Goal: Task Accomplishment & Management: Use online tool/utility

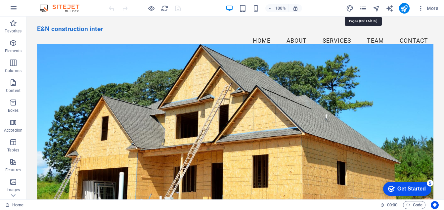
click at [363, 8] on icon "pages" at bounding box center [363, 9] width 8 height 8
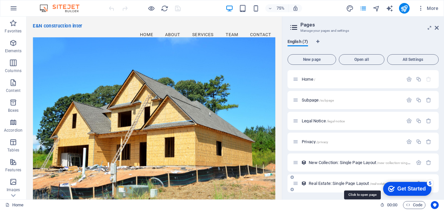
click at [326, 184] on span "Real Estate: Single Page Layout /real-estate-single-page-layout" at bounding box center [362, 183] width 106 height 5
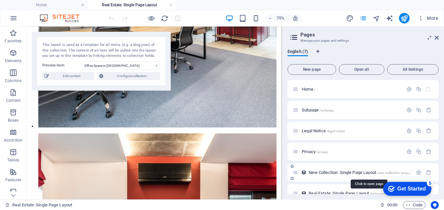
click at [326, 172] on span "New Collection: Single Page Layout /new-collection-single-page-layout" at bounding box center [369, 172] width 120 height 5
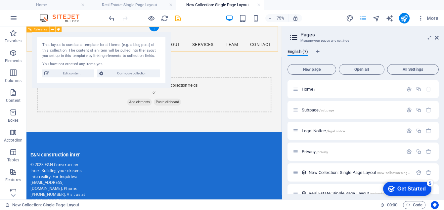
click at [279, 51] on nav "Home About Services Team Contact" at bounding box center [197, 51] width 324 height 17
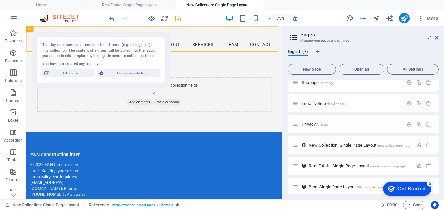
scroll to position [32, 0]
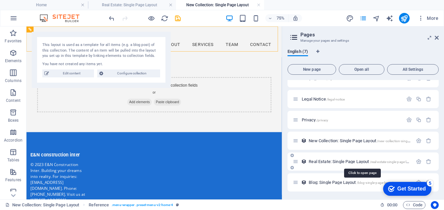
click at [331, 161] on span "Real Estate: Single Page Layout /real-estate-single-page-layout" at bounding box center [362, 161] width 106 height 5
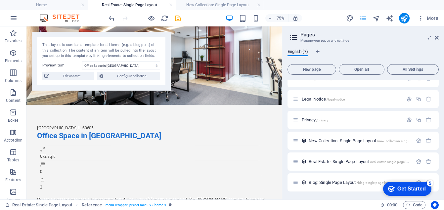
scroll to position [0, 0]
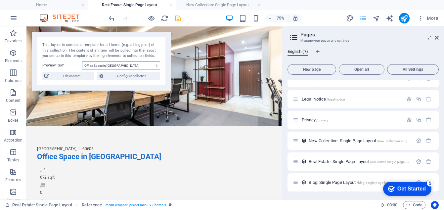
click at [136, 64] on select "Office Space in [GEOGRAPHIC_DATA] Executive Office in [GEOGRAPHIC_DATA] Service…" at bounding box center [121, 66] width 78 height 8
click at [82, 62] on select "Office Space in [GEOGRAPHIC_DATA] Executive Office in [GEOGRAPHIC_DATA] Service…" at bounding box center [121, 66] width 78 height 8
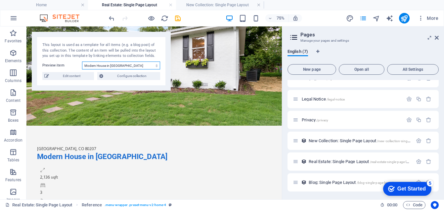
click at [147, 64] on select "Office Space in [GEOGRAPHIC_DATA] Executive Office in [GEOGRAPHIC_DATA] Service…" at bounding box center [121, 66] width 78 height 8
click at [82, 62] on select "Office Space in [GEOGRAPHIC_DATA] Executive Office in [GEOGRAPHIC_DATA] Service…" at bounding box center [121, 66] width 78 height 8
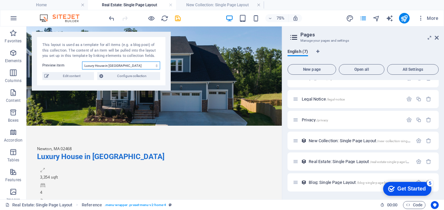
click at [133, 63] on select "Office Space in [GEOGRAPHIC_DATA] Executive Office in [GEOGRAPHIC_DATA] Service…" at bounding box center [121, 66] width 78 height 8
click at [82, 62] on select "Office Space in [GEOGRAPHIC_DATA] Executive Office in [GEOGRAPHIC_DATA] Service…" at bounding box center [121, 66] width 78 height 8
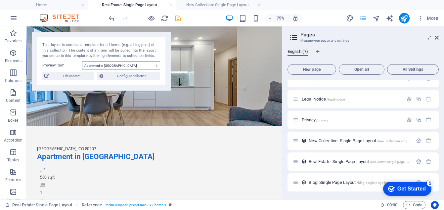
click at [121, 66] on select "Office Space in [GEOGRAPHIC_DATA] Executive Office in [GEOGRAPHIC_DATA] Service…" at bounding box center [121, 66] width 78 height 8
click at [82, 62] on select "Office Space in [GEOGRAPHIC_DATA] Executive Office in [GEOGRAPHIC_DATA] Service…" at bounding box center [121, 66] width 78 height 8
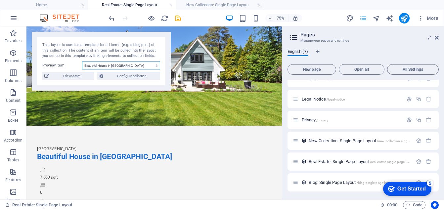
click at [140, 66] on select "Office Space in [GEOGRAPHIC_DATA] Executive Office in [GEOGRAPHIC_DATA] Service…" at bounding box center [121, 66] width 78 height 8
select select "68b516908ab2c0719d0288d0"
click at [82, 62] on select "Office Space in [GEOGRAPHIC_DATA] Executive Office in [GEOGRAPHIC_DATA] Service…" at bounding box center [121, 66] width 78 height 8
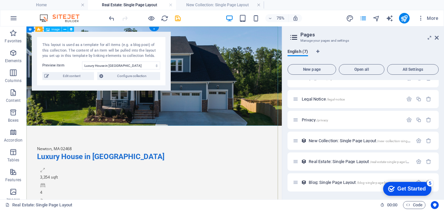
click at [314, 58] on figure at bounding box center [196, 92] width 340 height 132
click at [281, 72] on figure at bounding box center [196, 92] width 340 height 132
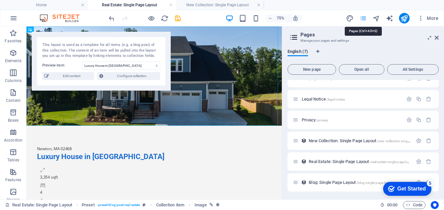
click at [365, 19] on icon "pages" at bounding box center [363, 19] width 8 height 8
click at [291, 61] on figure at bounding box center [196, 92] width 340 height 132
click at [436, 37] on icon at bounding box center [437, 37] width 4 height 5
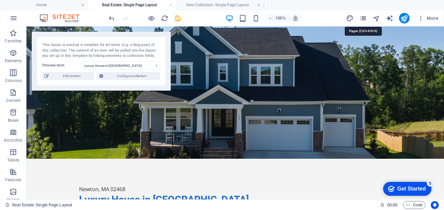
click at [363, 18] on icon "pages" at bounding box center [363, 19] width 8 height 8
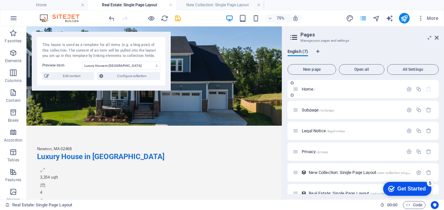
click at [311, 88] on span "Home /" at bounding box center [309, 89] width 14 height 5
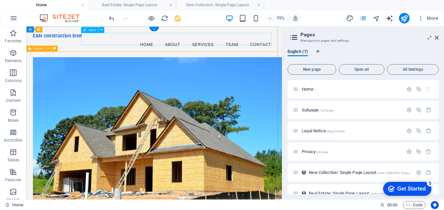
click at [178, 47] on nav "Home About Services Team Contact" at bounding box center [197, 51] width 324 height 17
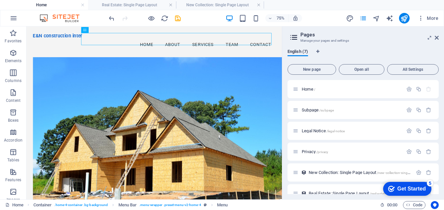
scroll to position [32, 0]
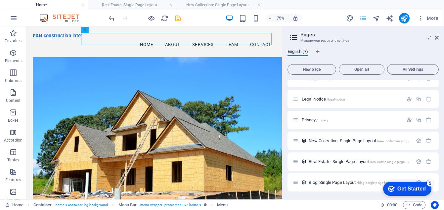
click at [439, 197] on div "English (7) New page Open all All Settings Home / Subpage /subpage Legal Notice…" at bounding box center [363, 122] width 162 height 156
click at [408, 100] on icon "button" at bounding box center [409, 99] width 6 height 6
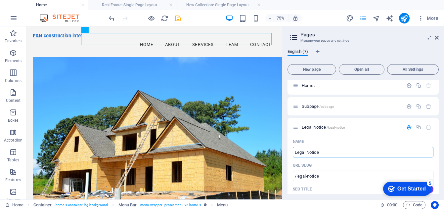
scroll to position [0, 0]
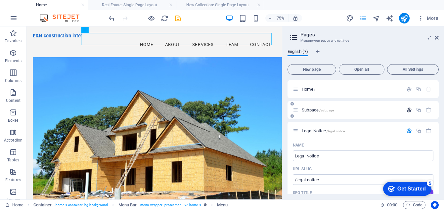
click at [407, 110] on icon "button" at bounding box center [409, 110] width 6 height 6
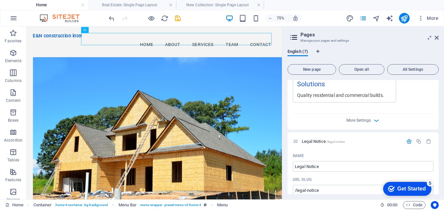
scroll to position [257, 0]
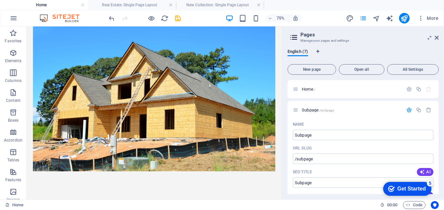
scroll to position [0, 0]
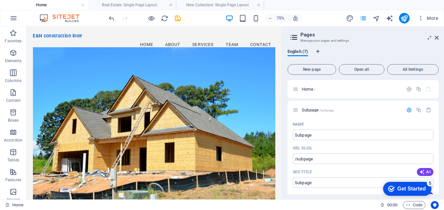
click at [293, 37] on icon at bounding box center [294, 37] width 10 height 9
click at [407, 108] on icon "button" at bounding box center [409, 110] width 6 height 6
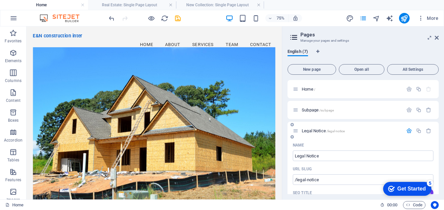
click at [407, 131] on icon "button" at bounding box center [409, 131] width 6 height 6
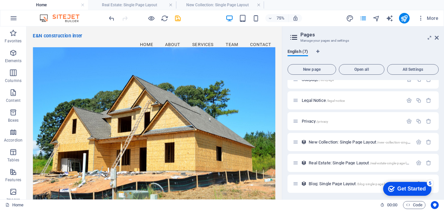
scroll to position [32, 0]
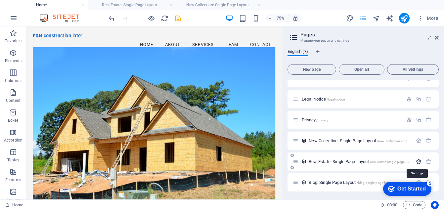
click at [417, 161] on icon "button" at bounding box center [419, 162] width 6 height 6
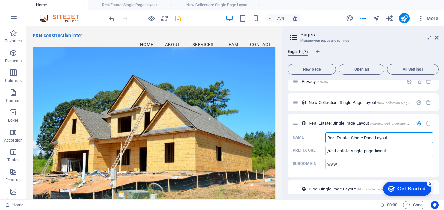
scroll to position [77, 0]
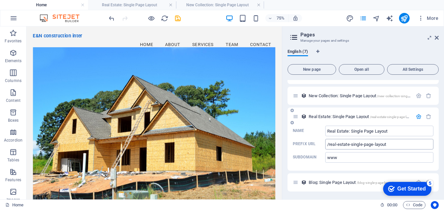
drag, startPoint x: 364, startPoint y: 181, endPoint x: 359, endPoint y: 148, distance: 32.7
click at [359, 148] on div "Home / Subpage /subpage Legal Notice /legal-notice Privacy /privacy New Collect…" at bounding box center [362, 97] width 151 height 188
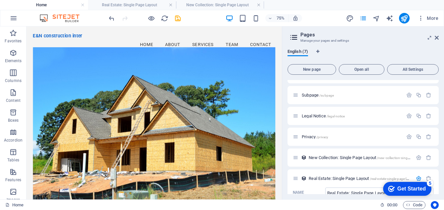
scroll to position [0, 0]
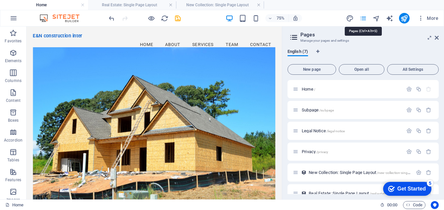
click at [363, 18] on icon "pages" at bounding box center [363, 19] width 8 height 8
click at [436, 38] on icon at bounding box center [437, 37] width 4 height 5
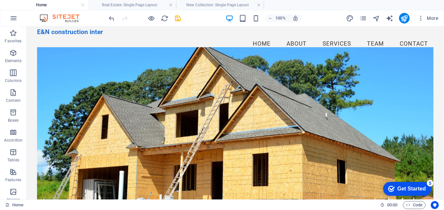
scroll to position [13, 0]
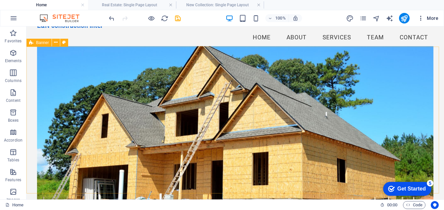
click at [421, 18] on icon "button" at bounding box center [420, 18] width 7 height 7
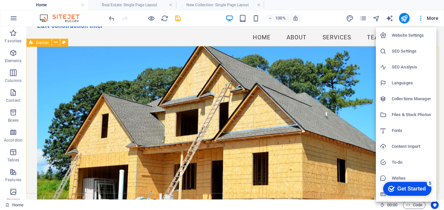
click at [405, 35] on h6 "Website Settings" at bounding box center [412, 35] width 41 height 8
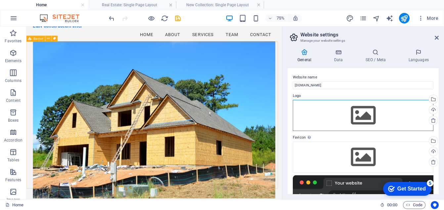
click at [362, 114] on div "Drag files here, click to choose files or select files from Files or our free s…" at bounding box center [363, 115] width 141 height 31
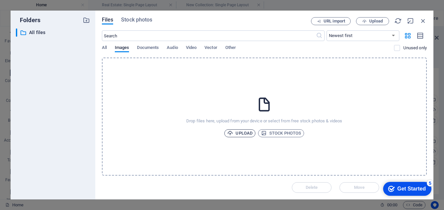
click at [243, 133] on span "Upload" at bounding box center [239, 133] width 25 height 8
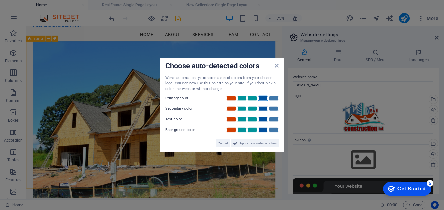
click at [262, 99] on link at bounding box center [263, 98] width 10 height 5
click at [254, 145] on span "Apply new website colors" at bounding box center [257, 143] width 37 height 8
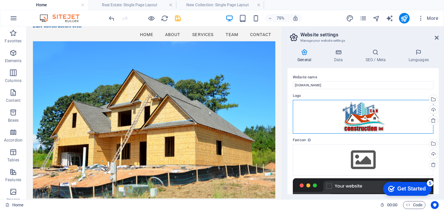
click at [382, 113] on div "Drag files here, click to choose files or select files from Files or our free s…" at bounding box center [363, 117] width 141 height 34
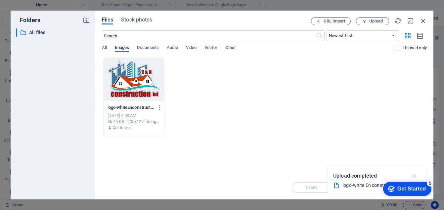
click at [414, 175] on icon "button" at bounding box center [415, 175] width 8 height 7
click at [423, 20] on icon "button" at bounding box center [422, 20] width 7 height 7
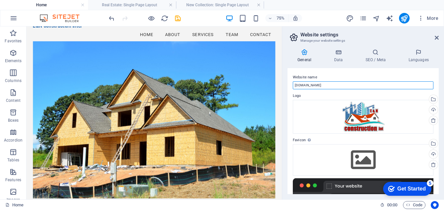
click at [342, 83] on input "[DOMAIN_NAME]" at bounding box center [363, 85] width 141 height 8
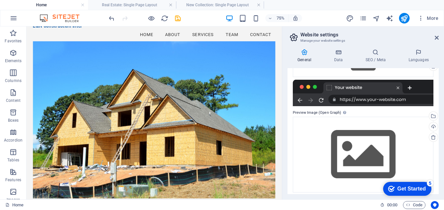
scroll to position [102, 0]
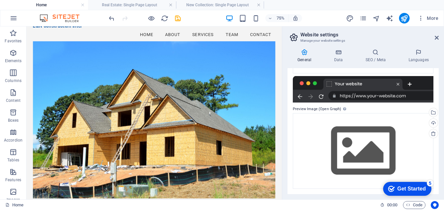
click at [440, 74] on div "General Data SEO / Meta Languages Website name [DOMAIN_NAME] Logo Drag files he…" at bounding box center [363, 122] width 162 height 156
drag, startPoint x: 436, startPoint y: 47, endPoint x: 440, endPoint y: 107, distance: 60.3
click at [440, 107] on div "General Data SEO / Meta Languages Website name [DOMAIN_NAME] Logo Drag files he…" at bounding box center [363, 122] width 162 height 156
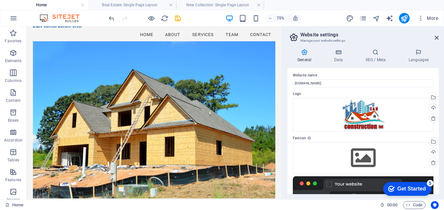
scroll to position [0, 0]
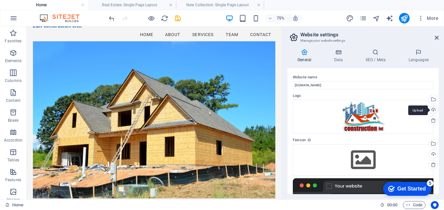
click at [432, 110] on div "Upload" at bounding box center [433, 111] width 10 height 10
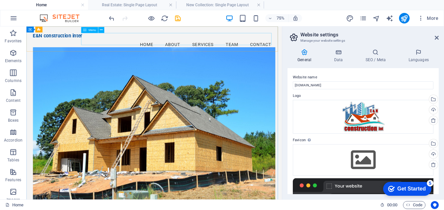
click at [92, 30] on span "Menu" at bounding box center [93, 29] width 8 height 3
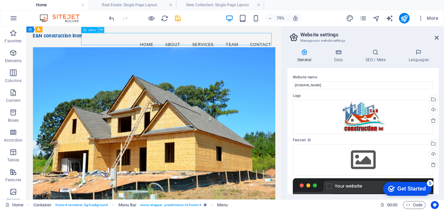
click at [101, 29] on icon at bounding box center [101, 29] width 3 height 5
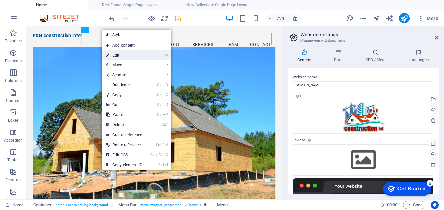
click at [119, 55] on link "⏎ Edit" at bounding box center [124, 55] width 44 height 10
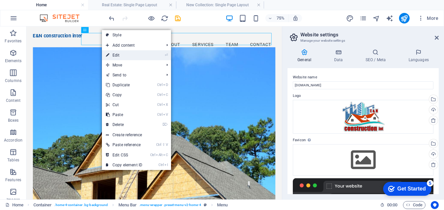
select select
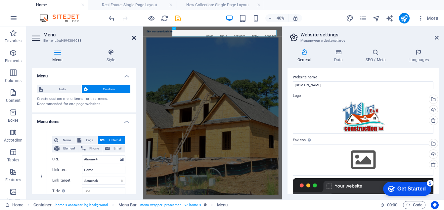
click at [134, 38] on icon at bounding box center [134, 37] width 4 height 5
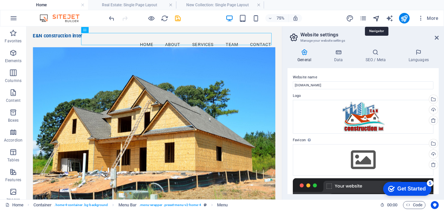
click at [375, 20] on icon "navigator" at bounding box center [376, 19] width 8 height 8
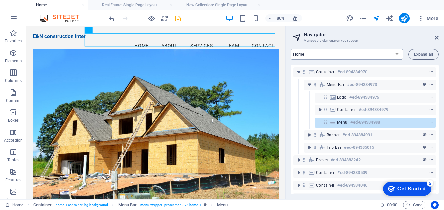
click at [396, 54] on select "Home Subpage Legal Notice Privacy New Collection: Single Page Layout Real Estat…" at bounding box center [347, 54] width 112 height 11
select select "16852036-en"
click at [291, 49] on select "Home Subpage Legal Notice Privacy New Collection: Single Page Layout Real Estat…" at bounding box center [347, 54] width 112 height 11
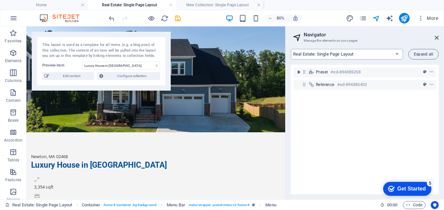
click at [364, 53] on select "Home Subpage Legal Notice Privacy New Collection: Single Page Layout Real Estat…" at bounding box center [347, 54] width 112 height 11
click at [395, 53] on select "Home Subpage Legal Notice Privacy New Collection: Single Page Layout Real Estat…" at bounding box center [347, 54] width 112 height 11
click at [396, 53] on select "Home Subpage Legal Notice Privacy New Collection: Single Page Layout Real Estat…" at bounding box center [347, 54] width 112 height 11
click at [283, 84] on figure at bounding box center [188, 92] width 324 height 132
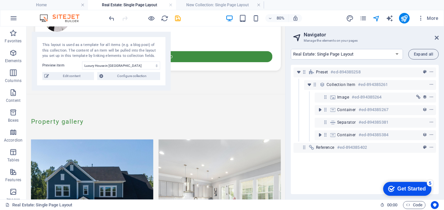
scroll to position [701, 0]
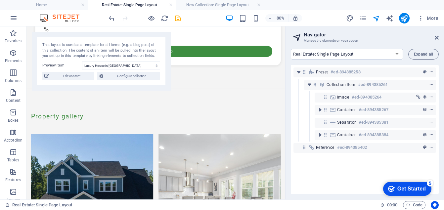
drag, startPoint x: 348, startPoint y: 53, endPoint x: 321, endPoint y: 166, distance: 115.8
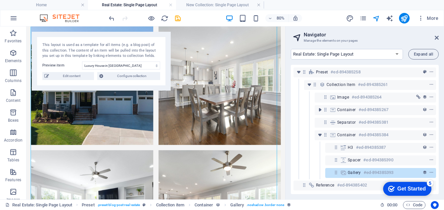
scroll to position [847, 0]
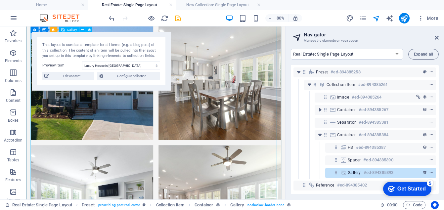
click at [265, 70] on li at bounding box center [267, 91] width 159 height 159
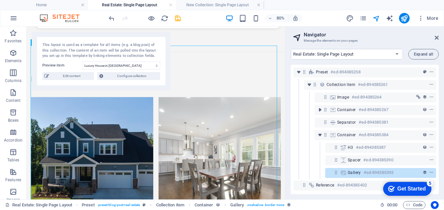
scroll to position [741, 0]
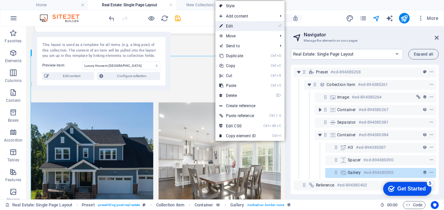
click at [234, 27] on link "⏎ Edit" at bounding box center [237, 26] width 44 height 10
select select "4"
select select "%"
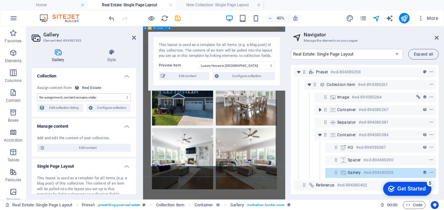
scroll to position [733, 0]
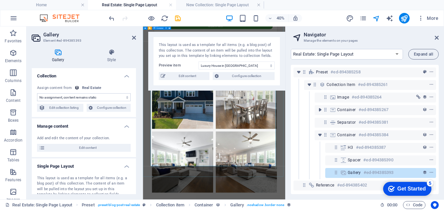
select select "gallery"
click at [188, 75] on span "Edit content" at bounding box center [187, 76] width 40 height 8
select select
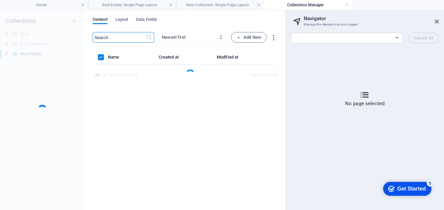
scroll to position [0, 0]
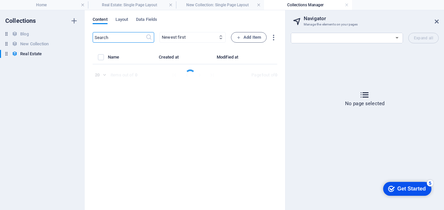
select select "House"
select select "For Sale"
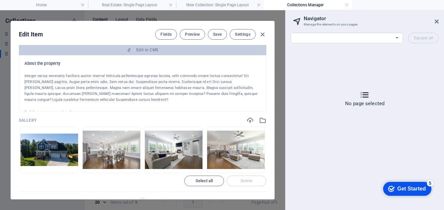
scroll to position [428, 0]
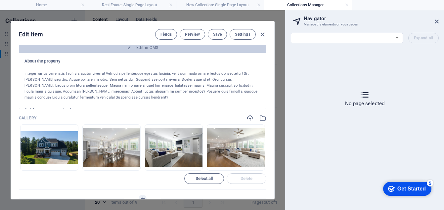
click at [90, 101] on div "Integer varius venenatis facilisis auctor viverra! Vehicula pellentesque egesta…" at bounding box center [142, 86] width 236 height 30
click at [91, 101] on div "Integer varius venenatis facilisis auctor viverra! Vehicula pellentesque egesta…" at bounding box center [142, 86] width 236 height 30
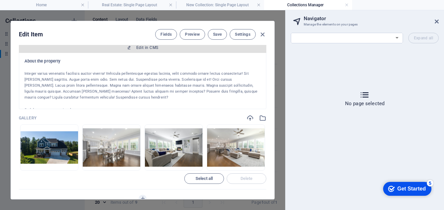
click at [137, 50] on span "Edit in CMS" at bounding box center [147, 47] width 22 height 5
select select "16852021-en"
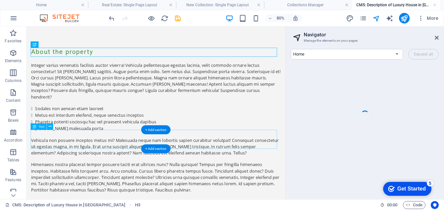
scroll to position [0, 0]
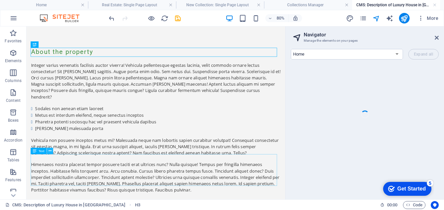
click at [50, 150] on icon at bounding box center [50, 151] width 3 height 6
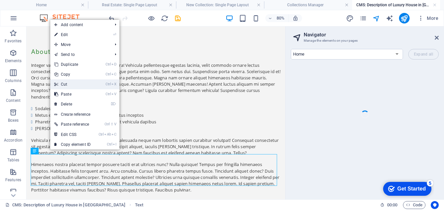
click at [69, 84] on link "Ctrl X Cut" at bounding box center [72, 84] width 44 height 10
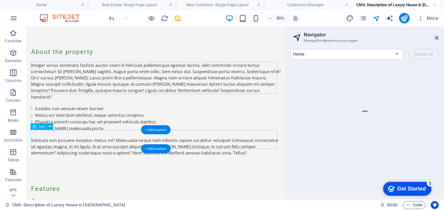
click at [59, 165] on div "Vehicula non posuere inceptos metus mi? Malesuada neque nam lobortis sapien cur…" at bounding box center [188, 177] width 312 height 24
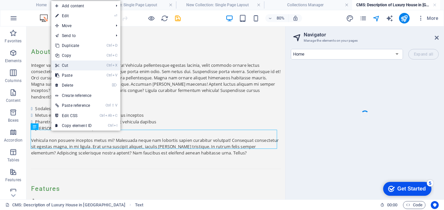
click at [70, 64] on link "Ctrl X Cut" at bounding box center [73, 66] width 44 height 10
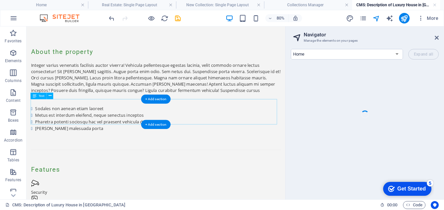
click at [90, 136] on div "Sodales non aenean etiam laoreet Metus est interdum eleifend, neque senectus in…" at bounding box center [188, 141] width 312 height 33
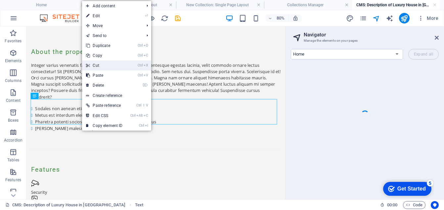
click at [98, 65] on link "Ctrl X Cut" at bounding box center [104, 66] width 44 height 10
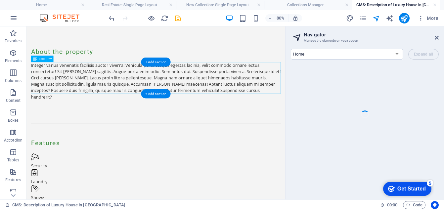
click at [264, 105] on div "Integer varius venenatis facilisis auctor viverra! Vehicula pellentesque egesta…" at bounding box center [188, 95] width 312 height 48
click at [265, 104] on div "Integer varius venenatis facilisis auctor viverra! Vehicula pellentesque egesta…" at bounding box center [188, 95] width 312 height 48
click at [41, 59] on span "Text" at bounding box center [42, 58] width 6 height 3
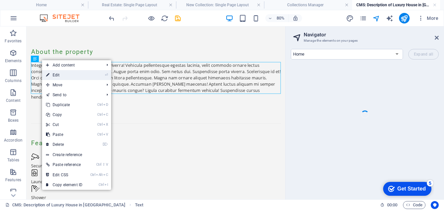
click at [58, 75] on link "⏎ Edit" at bounding box center [64, 75] width 44 height 10
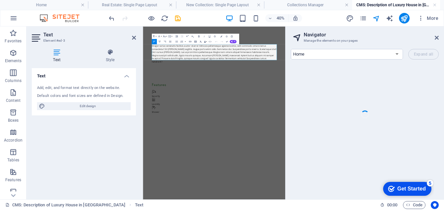
click at [394, 107] on div "Integer varius venenatis facilisis auctor viverra! Vehicula pellentesque egesta…" at bounding box center [321, 95] width 312 height 48
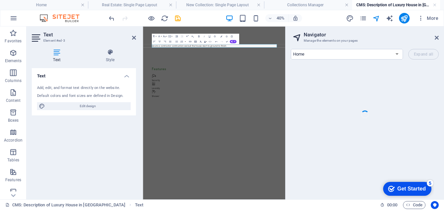
click at [291, 76] on div at bounding box center [365, 114] width 148 height 99
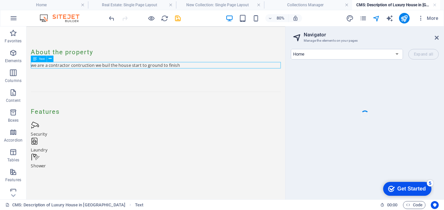
click at [90, 73] on div "we are a contractor contruction we buil the house start to ground to finish" at bounding box center [188, 75] width 312 height 8
click at [194, 74] on div "we are a contractor contruction we buil the house start to ground to finish" at bounding box center [188, 75] width 312 height 8
click at [213, 72] on div "we are a contractor contruction we buil the house start to ground to finish" at bounding box center [188, 75] width 312 height 8
click at [50, 58] on icon at bounding box center [50, 59] width 3 height 6
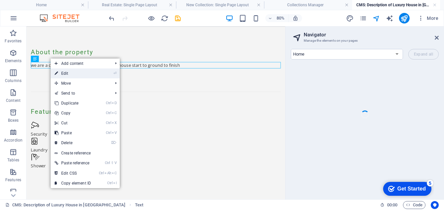
click at [66, 73] on link "⏎ Edit" at bounding box center [73, 73] width 44 height 10
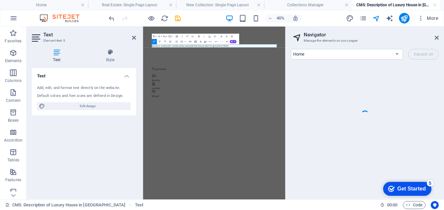
click at [320, 74] on p "we are a contractor construction we build the house start to ground to finish" at bounding box center [321, 75] width 312 height 8
click at [332, 73] on p "we are a contractor construction we build the house start to ground to finish" at bounding box center [321, 75] width 312 height 8
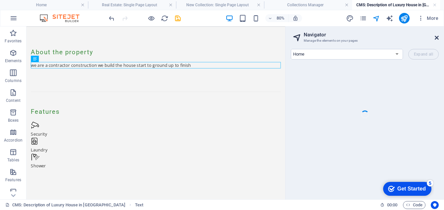
click at [436, 37] on icon at bounding box center [437, 37] width 4 height 5
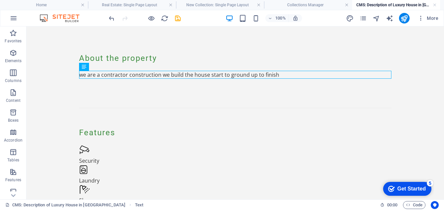
click at [407, 37] on body "Skip to main content About the property we are a contractor construction we bui…" at bounding box center [234, 131] width 417 height 211
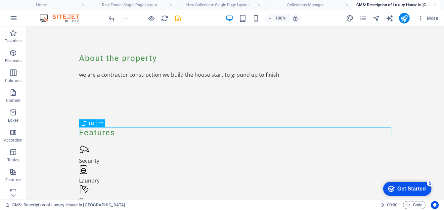
click at [97, 131] on div "Features" at bounding box center [235, 132] width 312 height 11
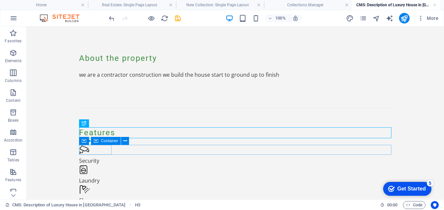
click at [98, 157] on div "Security" at bounding box center [235, 161] width 312 height 8
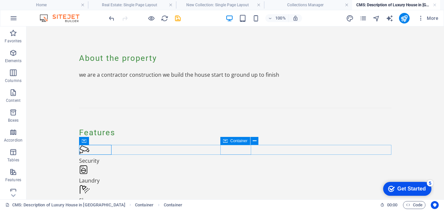
click at [239, 177] on div "Laundry" at bounding box center [235, 181] width 312 height 8
click at [380, 196] on div "Shower" at bounding box center [235, 200] width 312 height 8
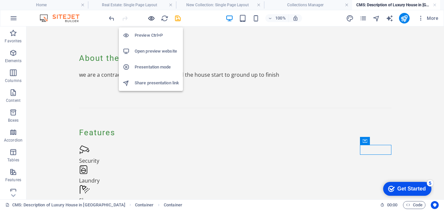
click at [151, 17] on icon "button" at bounding box center [152, 19] width 8 height 8
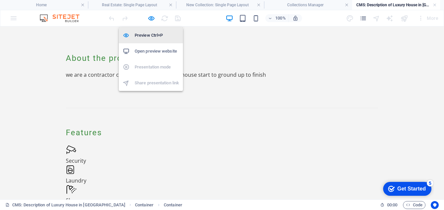
click at [145, 33] on h6 "Preview Ctrl+P" at bounding box center [157, 35] width 44 height 8
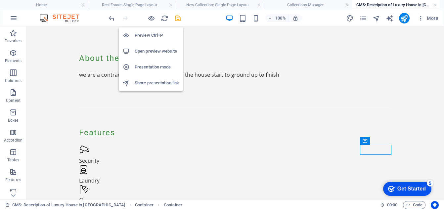
click at [145, 36] on h6 "Preview Ctrl+P" at bounding box center [157, 35] width 44 height 8
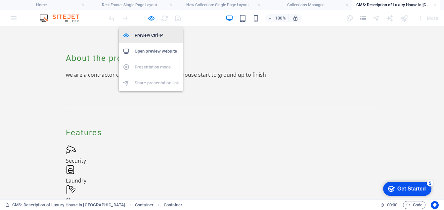
click at [145, 36] on h6 "Preview Ctrl+P" at bounding box center [157, 35] width 44 height 8
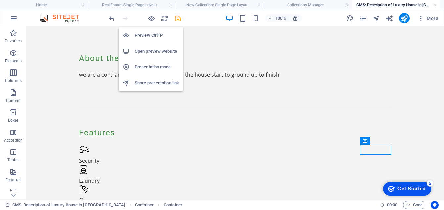
click at [145, 36] on h6 "Preview Ctrl+P" at bounding box center [157, 35] width 44 height 8
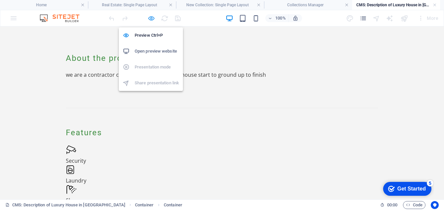
click at [151, 19] on icon "button" at bounding box center [152, 19] width 8 height 8
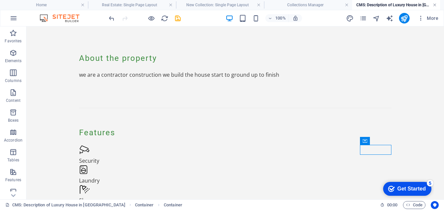
click at [434, 5] on link at bounding box center [435, 5] width 4 height 6
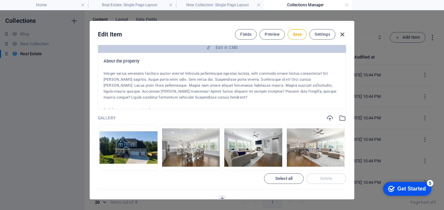
click at [341, 34] on icon "button" at bounding box center [342, 35] width 8 height 8
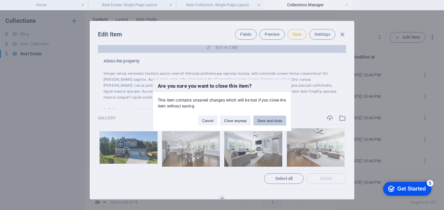
click at [269, 120] on button "Save and close" at bounding box center [269, 120] width 33 height 10
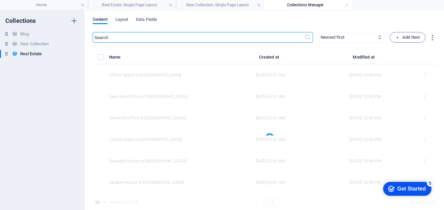
checkbox input "false"
type input "luxury-house-in-[GEOGRAPHIC_DATA]"
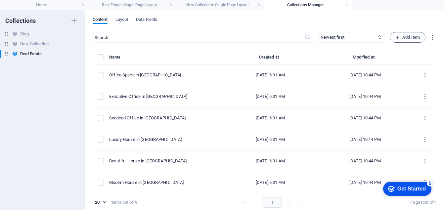
click at [399, 20] on div "Content Layout Data Fields" at bounding box center [264, 23] width 343 height 13
click at [346, 5] on link at bounding box center [347, 5] width 4 height 6
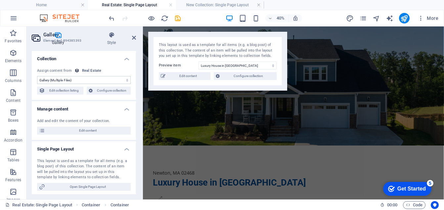
scroll to position [733, 0]
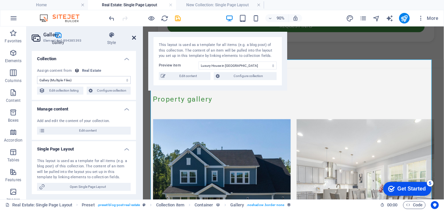
click at [135, 37] on icon at bounding box center [134, 37] width 4 height 5
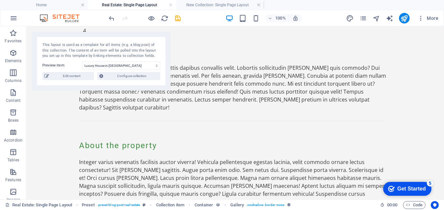
scroll to position [177, 0]
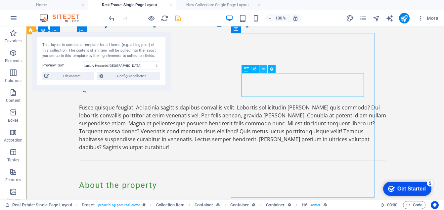
click at [263, 68] on icon at bounding box center [264, 69] width 4 height 7
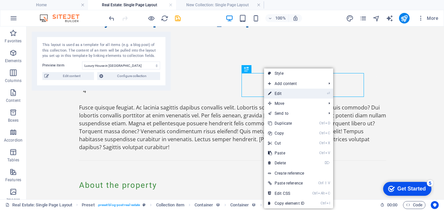
click at [279, 92] on link "⏎ Edit" at bounding box center [286, 94] width 44 height 10
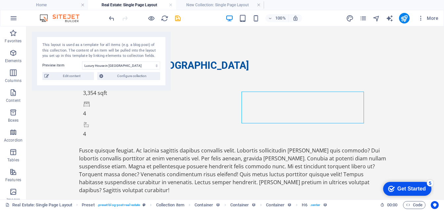
scroll to position [159, 0]
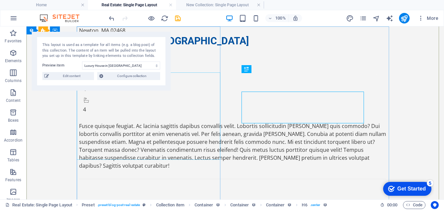
click at [187, 154] on div "Fusce quisque feugiat. Ac lacinia sagittis dapibus convallis velit. Lobortis so…" at bounding box center [232, 146] width 307 height 48
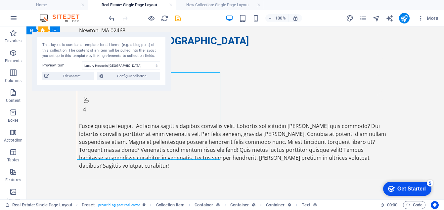
click at [167, 130] on div "Fusce quisque feugiat. Ac lacinia sagittis dapibus convallis velit. Lobortis so…" at bounding box center [232, 146] width 307 height 48
click at [168, 122] on div "Fusce quisque feugiat. Ac lacinia sagittis dapibus convallis velit. Lobortis so…" at bounding box center [232, 146] width 307 height 48
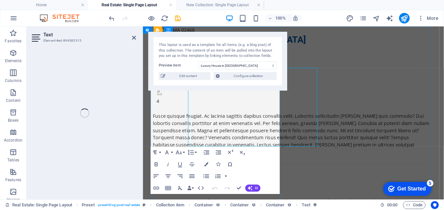
select select "short_description"
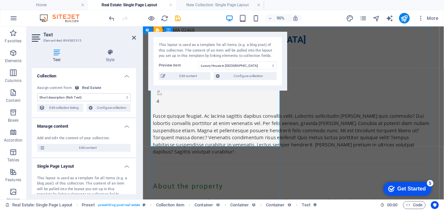
click at [281, 155] on div "Fusce quisque feugiat. Ac lacinia sagittis dapibus convallis velit. Lobortis so…" at bounding box center [307, 146] width 307 height 48
click at [281, 153] on div "Fusce quisque feugiat. Ac lacinia sagittis dapibus convallis velit. Lobortis so…" at bounding box center [307, 146] width 307 height 48
click at [264, 142] on div "Fusce quisque feugiat. Ac lacinia sagittis dapibus convallis velit. Lobortis so…" at bounding box center [307, 146] width 307 height 48
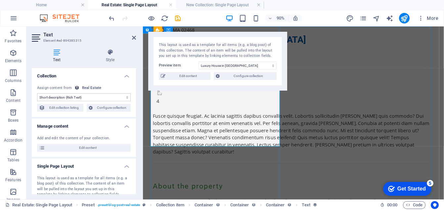
click at [264, 142] on div "Fusce quisque feugiat. Ac lacinia sagittis dapibus convallis velit. Lobortis so…" at bounding box center [307, 146] width 307 height 48
drag, startPoint x: 264, startPoint y: 142, endPoint x: 162, endPoint y: 192, distance: 113.3
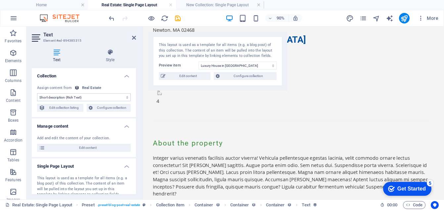
scroll to position [544, 0]
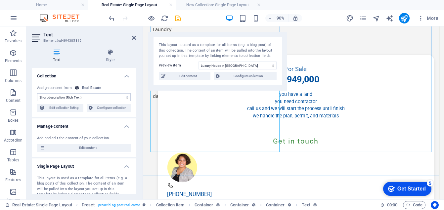
click at [203, 108] on div "Fusce quisque feugiat. Ac lacinia sagittis dapibus convallis velit. Lobortis so…" at bounding box center [307, 84] width 307 height 48
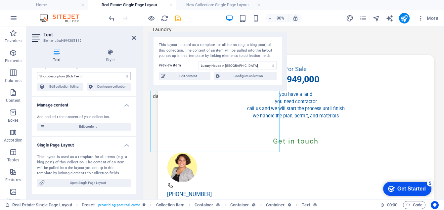
scroll to position [39, 0]
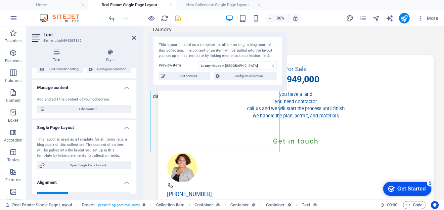
drag, startPoint x: 134, startPoint y: 153, endPoint x: 140, endPoint y: 169, distance: 16.5
click at [140, 169] on div "Text Style Collection No assignment, content remains static Created at (Date) U…" at bounding box center [83, 122] width 115 height 156
click at [199, 108] on div "Fusce quisque feugiat. Ac lacinia sagittis dapibus convallis velit. Lobortis so…" at bounding box center [307, 84] width 307 height 48
click at [187, 77] on span "Edit content" at bounding box center [187, 76] width 41 height 8
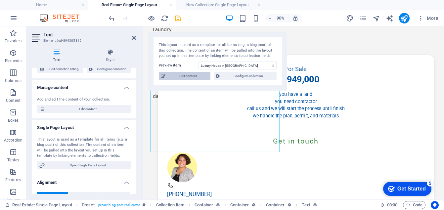
scroll to position [0, 0]
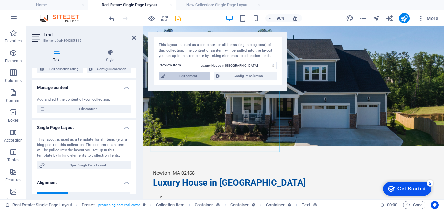
select select "House"
select select "For Sale"
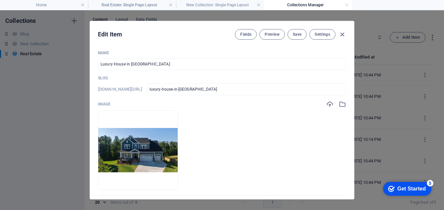
scroll to position [157, 0]
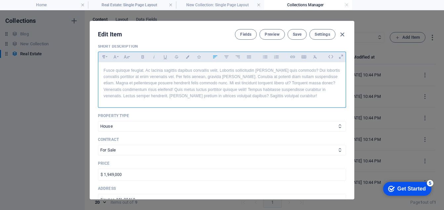
click at [277, 96] on p "Fusce quisque feugiat. Ac lacinia sagittis dapibus convallis velit. Lobortis so…" at bounding box center [222, 83] width 237 height 32
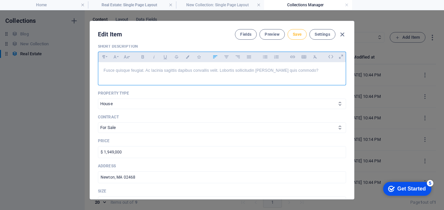
click at [293, 35] on span "Save" at bounding box center [297, 34] width 9 height 5
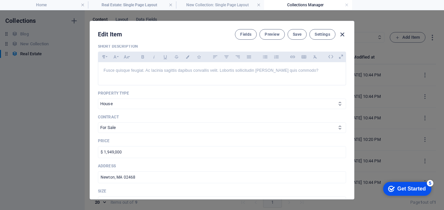
click at [341, 34] on icon "button" at bounding box center [342, 35] width 8 height 8
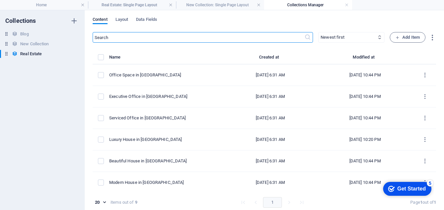
checkbox input "false"
type input "luxury-house-in-[GEOGRAPHIC_DATA]"
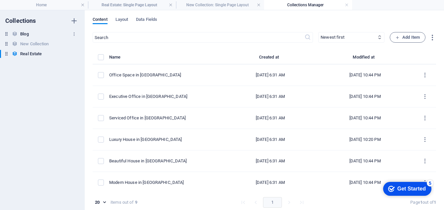
click at [28, 34] on h6 "Blog" at bounding box center [24, 34] width 8 height 8
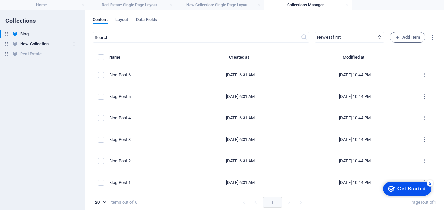
click at [32, 44] on h6 "New Collection" at bounding box center [34, 44] width 28 height 8
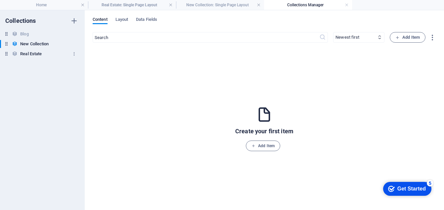
click at [32, 53] on h6 "Real Estate" at bounding box center [31, 54] width 22 height 8
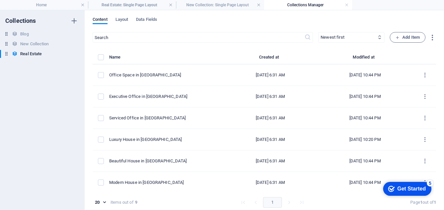
drag, startPoint x: 433, startPoint y: 89, endPoint x: 436, endPoint y: 154, distance: 64.6
click at [436, 154] on div "Content Layout Data Fields ​ Newest first Oldest first Last modified Name (asce…" at bounding box center [264, 110] width 359 height 200
drag, startPoint x: 436, startPoint y: 154, endPoint x: 436, endPoint y: 51, distance: 102.5
click at [436, 51] on div "Content Layout Data Fields ​ Newest first Oldest first Last modified Name (asce…" at bounding box center [264, 110] width 359 height 200
click at [346, 5] on link at bounding box center [347, 5] width 4 height 6
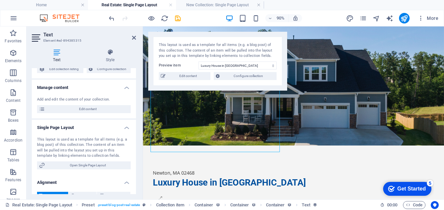
scroll to position [544, 0]
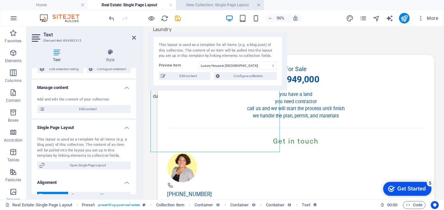
click at [259, 4] on link at bounding box center [259, 5] width 4 height 6
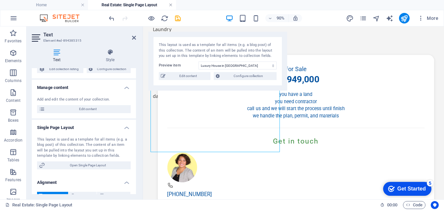
click at [169, 4] on link at bounding box center [171, 5] width 4 height 6
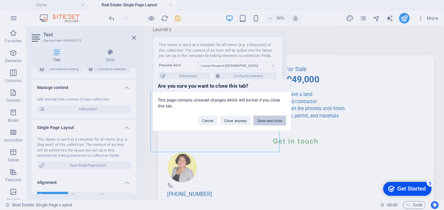
click at [268, 119] on button "Save and close" at bounding box center [269, 120] width 33 height 10
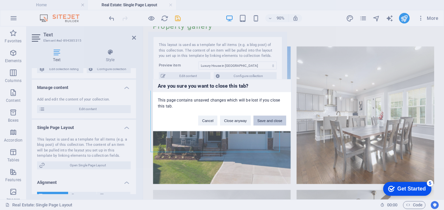
select select "gallery"
select select "4"
select select "%"
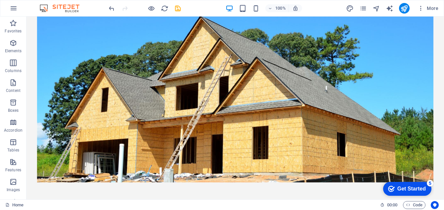
scroll to position [0, 0]
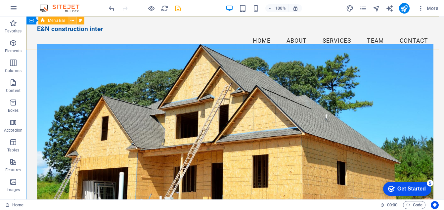
click at [73, 22] on icon at bounding box center [72, 20] width 4 height 7
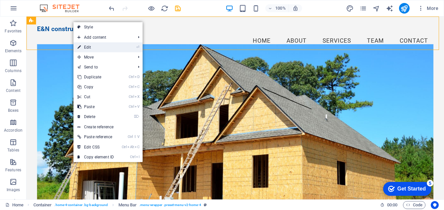
click at [92, 45] on link "⏎ Edit" at bounding box center [95, 47] width 44 height 10
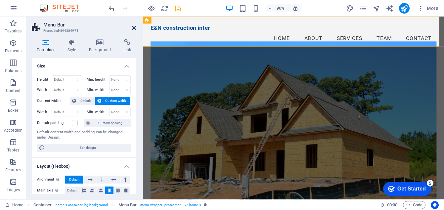
click at [134, 27] on icon at bounding box center [134, 27] width 4 height 5
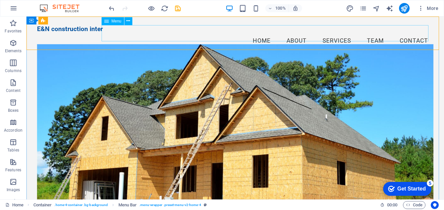
click at [107, 21] on icon at bounding box center [106, 21] width 5 height 8
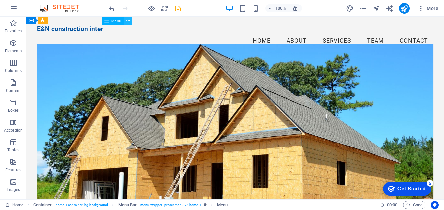
click at [127, 21] on icon at bounding box center [128, 21] width 4 height 7
click at [130, 21] on icon at bounding box center [128, 21] width 4 height 7
click at [206, 9] on div "100% More" at bounding box center [274, 8] width 333 height 11
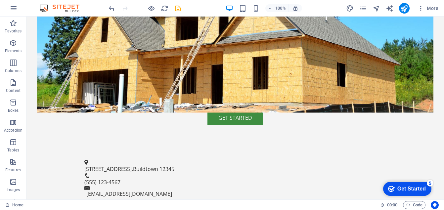
scroll to position [176, 0]
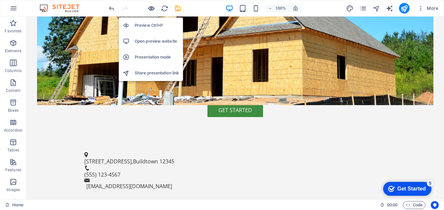
click at [152, 8] on icon "button" at bounding box center [152, 9] width 8 height 8
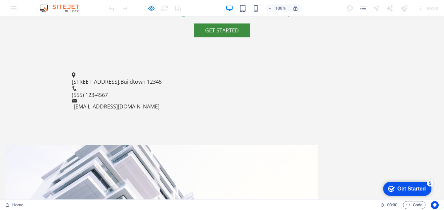
scroll to position [269, 0]
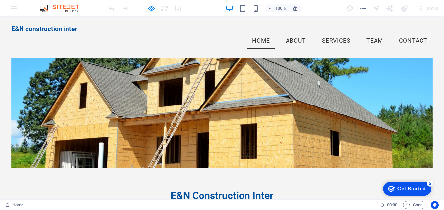
scroll to position [0, 0]
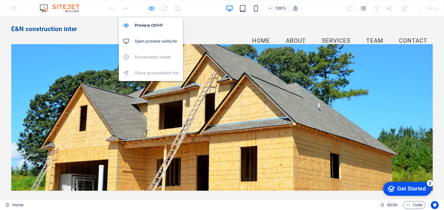
click at [151, 9] on icon "button" at bounding box center [152, 9] width 8 height 8
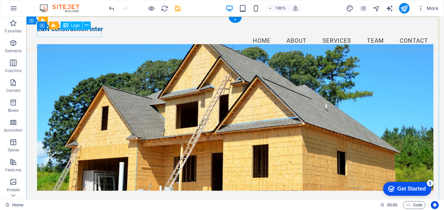
click at [69, 33] on div "E&N construction inter" at bounding box center [235, 29] width 397 height 8
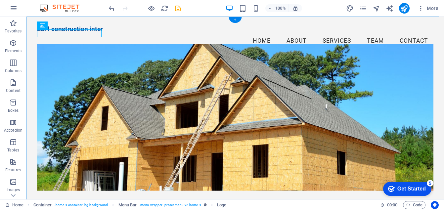
click at [235, 19] on div "+" at bounding box center [235, 20] width 13 height 6
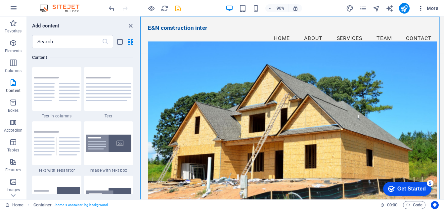
click at [420, 9] on icon "button" at bounding box center [420, 8] width 7 height 7
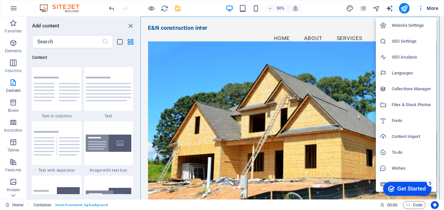
click at [401, 26] on h6 "Website Settings" at bounding box center [412, 26] width 41 height 8
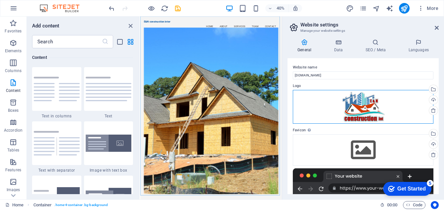
click at [360, 105] on div "Drag files here, click to choose files or select files from Files or our free s…" at bounding box center [363, 107] width 141 height 34
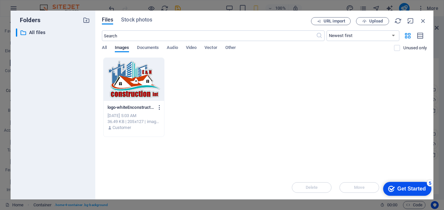
click at [159, 107] on icon "button" at bounding box center [159, 108] width 6 height 6
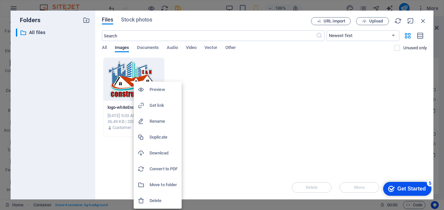
click at [158, 89] on h6 "Preview" at bounding box center [164, 90] width 28 height 8
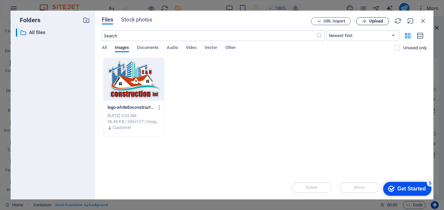
click at [371, 21] on span "Upload" at bounding box center [376, 21] width 14 height 4
click at [136, 20] on span "Stock photos" at bounding box center [136, 20] width 31 height 8
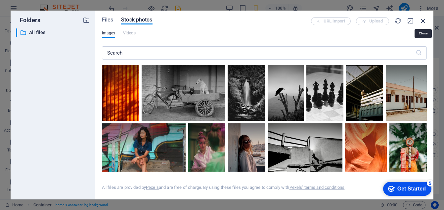
click at [423, 20] on icon "button" at bounding box center [422, 20] width 7 height 7
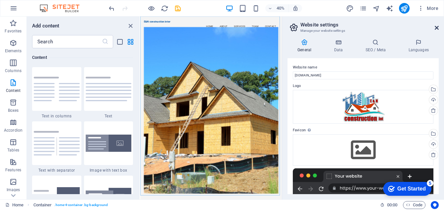
click at [436, 27] on icon at bounding box center [437, 27] width 4 height 5
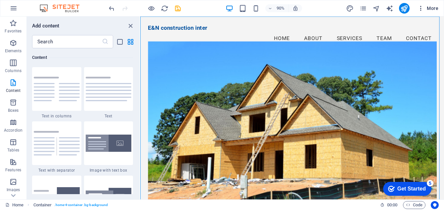
click at [432, 8] on span "More" at bounding box center [427, 8] width 21 height 7
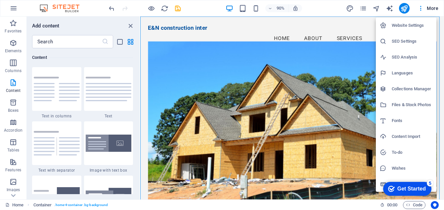
click at [405, 103] on h6 "Files & Stock Photos" at bounding box center [412, 105] width 41 height 8
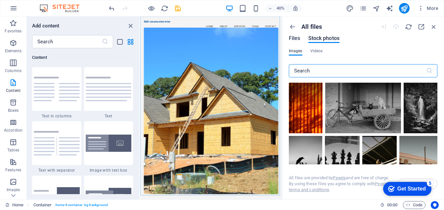
click at [293, 38] on span "Files" at bounding box center [295, 38] width 12 height 8
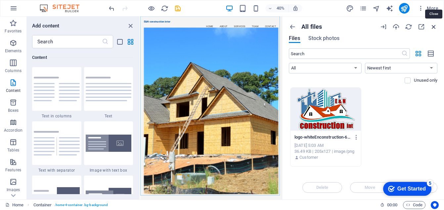
click at [433, 26] on icon "button" at bounding box center [433, 26] width 7 height 7
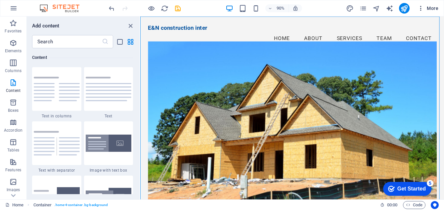
click at [420, 8] on icon "button" at bounding box center [420, 8] width 7 height 7
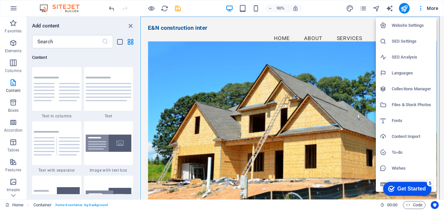
click at [326, 4] on div at bounding box center [222, 105] width 444 height 210
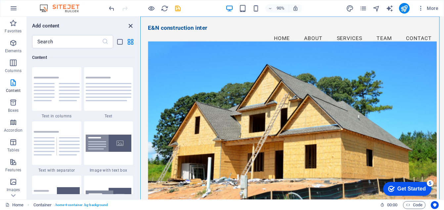
click at [130, 25] on icon "close panel" at bounding box center [131, 26] width 8 height 8
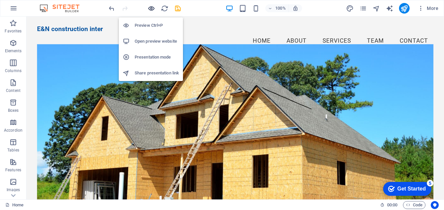
click at [151, 8] on icon "button" at bounding box center [152, 9] width 8 height 8
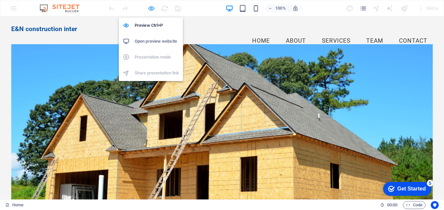
click at [153, 8] on icon "button" at bounding box center [152, 9] width 8 height 8
